Goal: Task Accomplishment & Management: Manage account settings

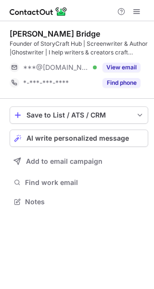
scroll to position [195, 154]
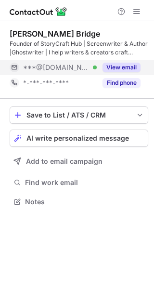
click at [73, 70] on div "***@[DOMAIN_NAME] Verified" at bounding box center [60, 67] width 74 height 9
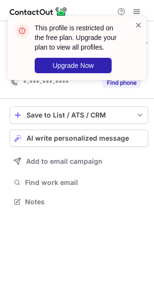
click at [140, 21] on span at bounding box center [139, 25] width 8 height 10
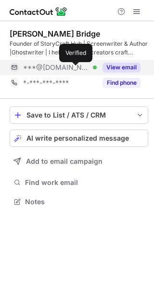
click at [93, 69] on div at bounding box center [95, 67] width 4 height 4
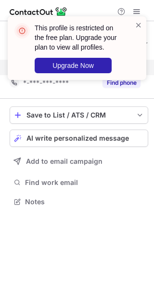
click at [144, 25] on div "This profile is restricted on the free plan. Upgrade your plan to view all prof…" at bounding box center [77, 48] width 139 height 64
click at [140, 25] on span at bounding box center [139, 25] width 8 height 10
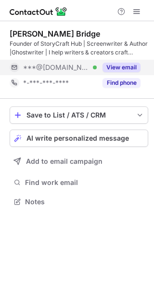
click at [145, 8] on div at bounding box center [77, 10] width 154 height 21
click at [137, 13] on span at bounding box center [137, 12] width 8 height 8
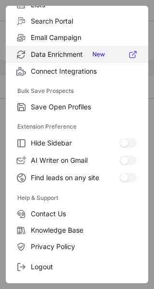
scroll to position [112, 0]
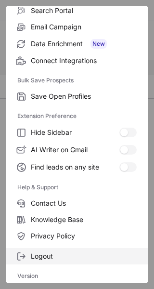
click at [50, 253] on span "Logout" at bounding box center [84, 256] width 106 height 9
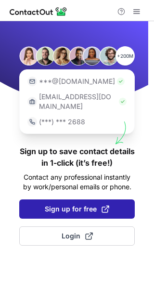
click at [66, 204] on span "Sign up for free" at bounding box center [77, 209] width 65 height 10
